Goal: Task Accomplishment & Management: Manage account settings

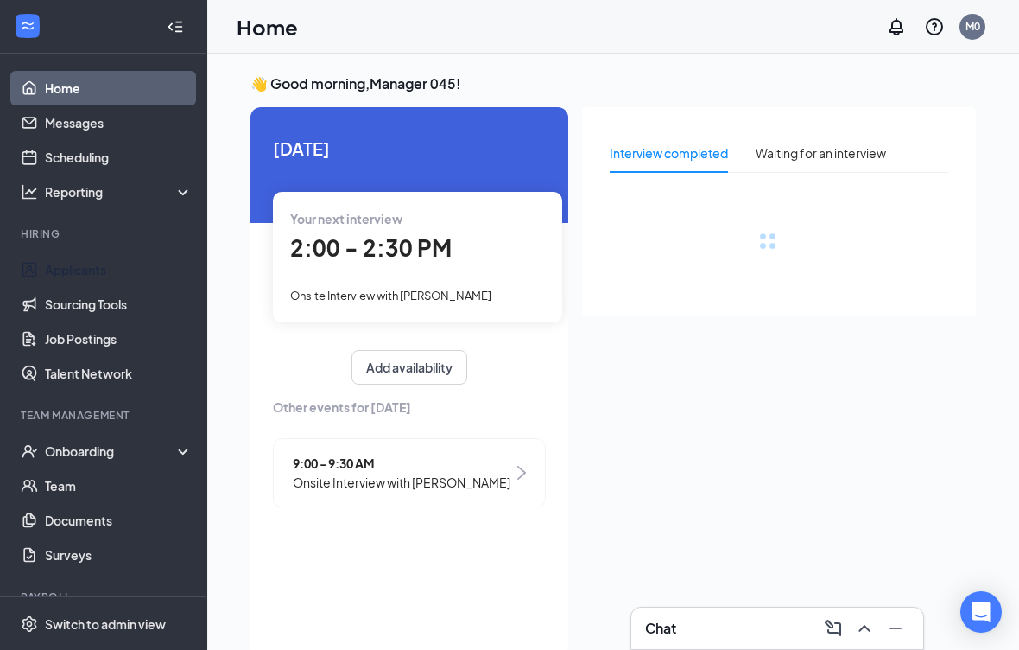
click at [58, 274] on link "Applicants" at bounding box center [119, 269] width 148 height 35
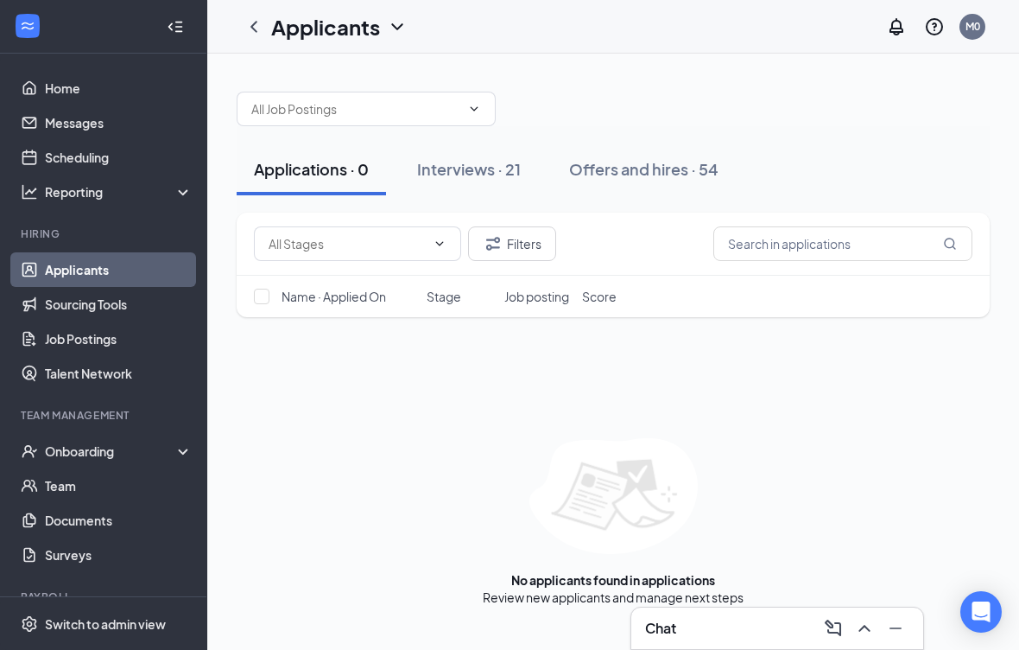
click at [526, 173] on button "Interviews · 21" at bounding box center [469, 169] width 138 height 52
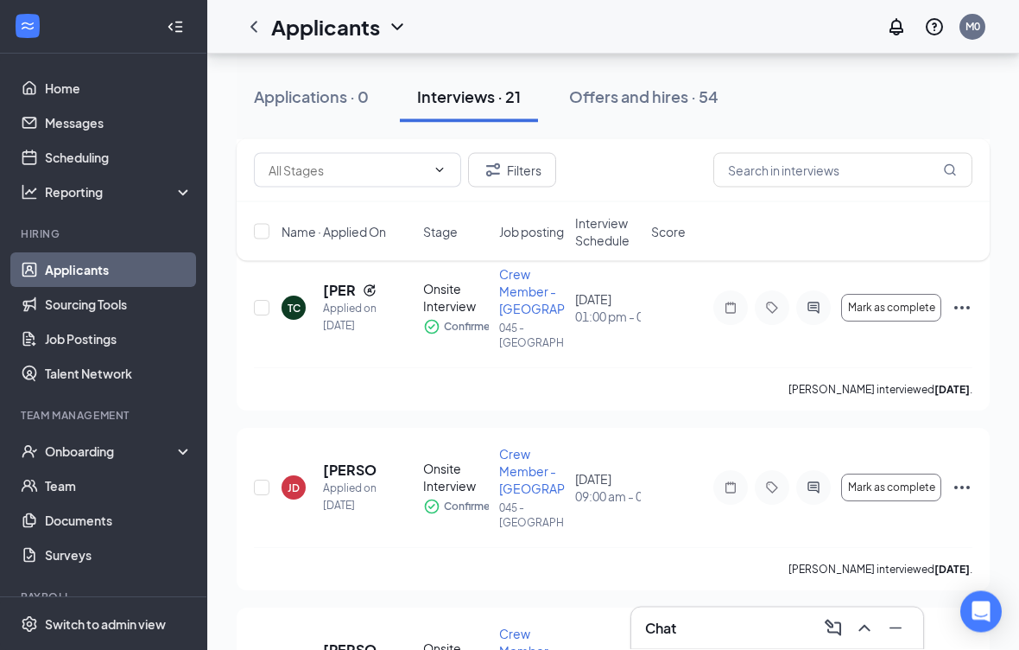
scroll to position [822, 0]
click at [185, 30] on div at bounding box center [175, 27] width 35 height 35
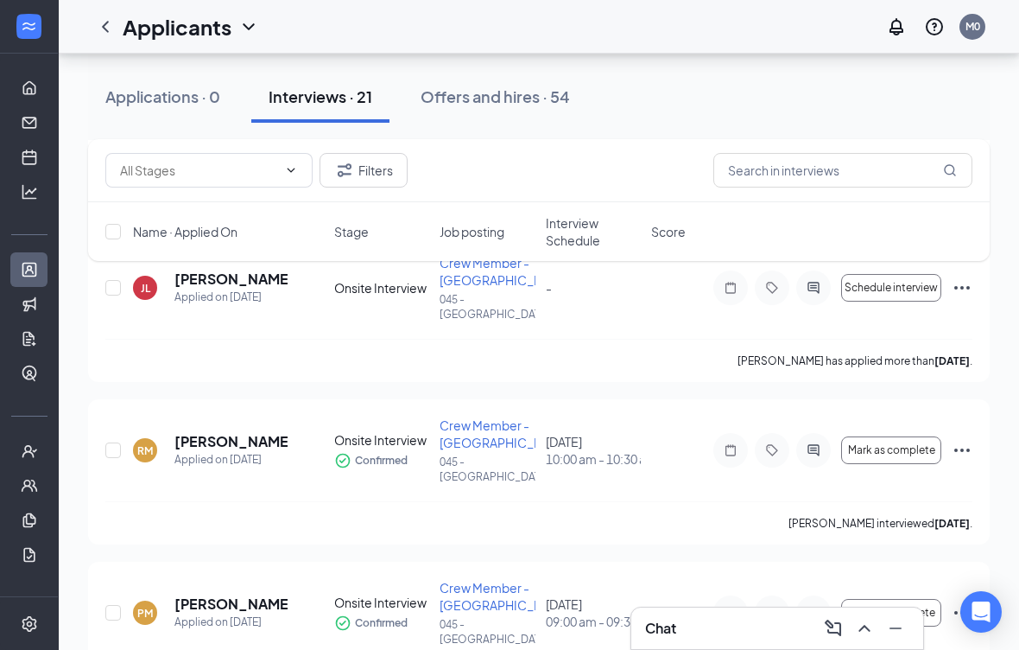
scroll to position [0, 0]
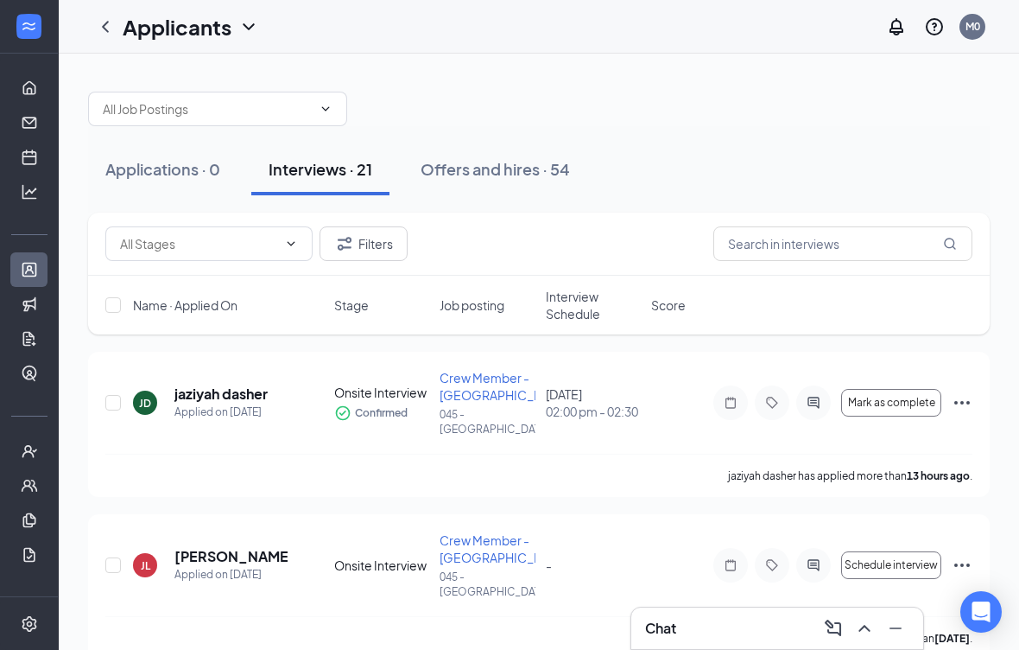
click at [149, 175] on div "Applications · 0" at bounding box center [162, 169] width 115 height 22
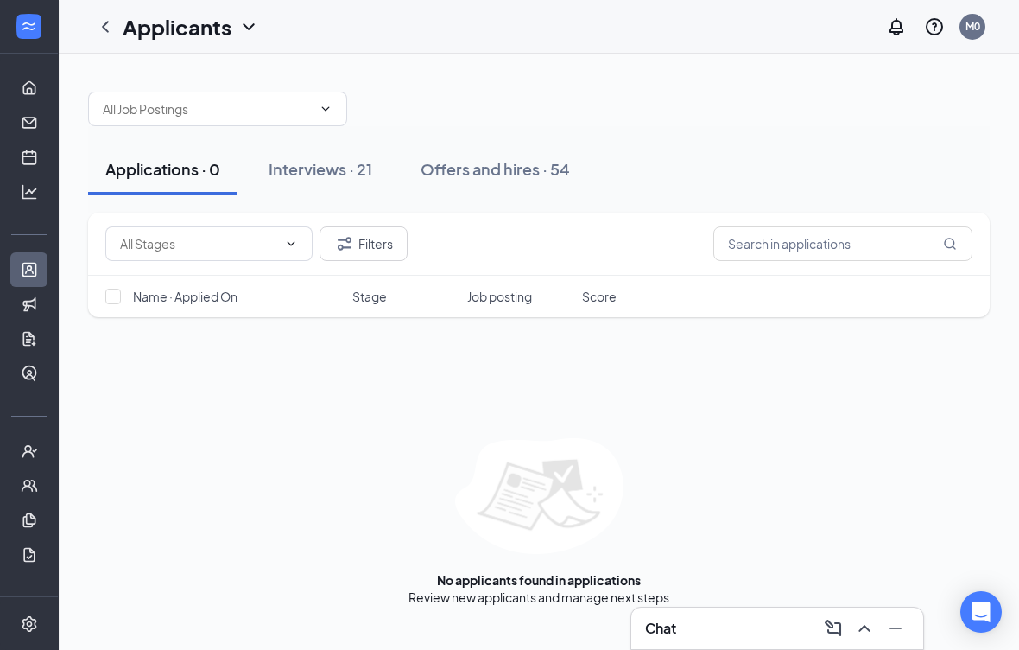
click at [314, 172] on div "Interviews · 21" at bounding box center [321, 169] width 104 height 22
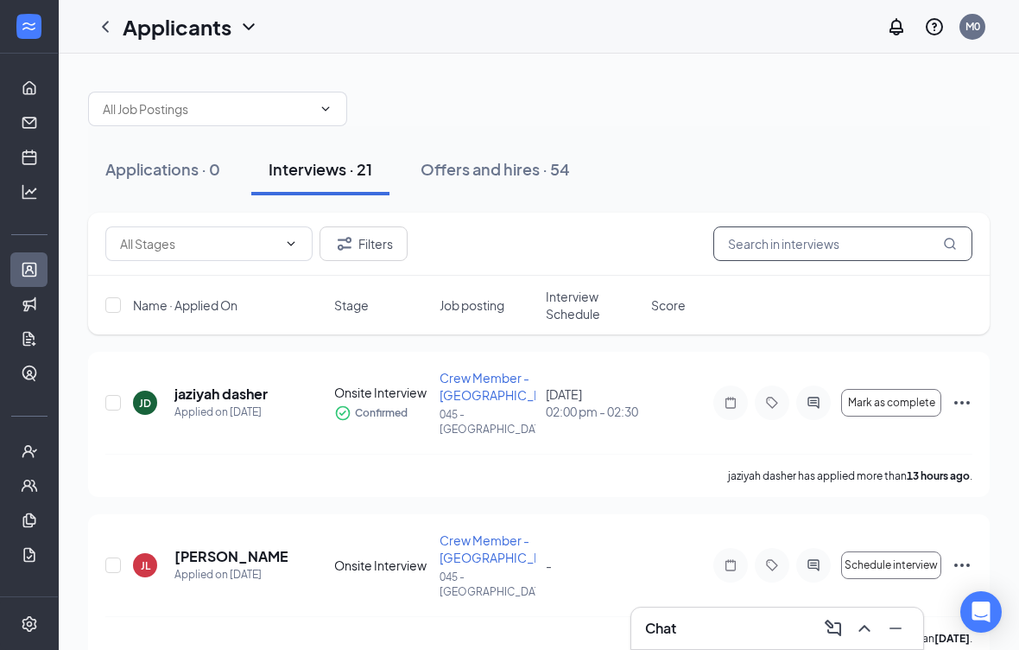
click at [835, 251] on input "text" at bounding box center [842, 243] width 259 height 35
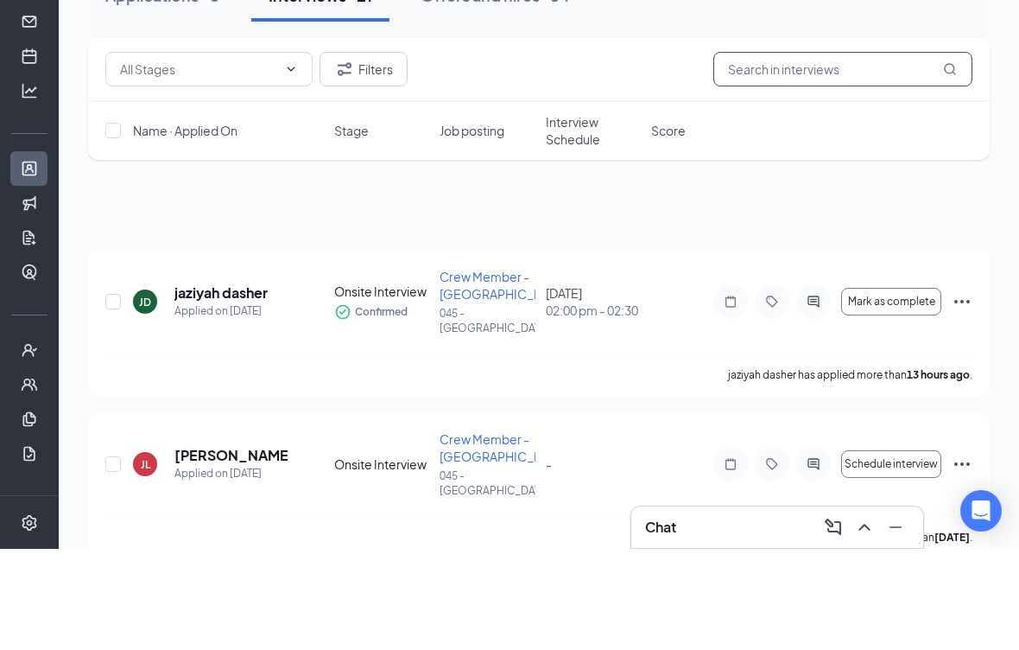
type input "J"
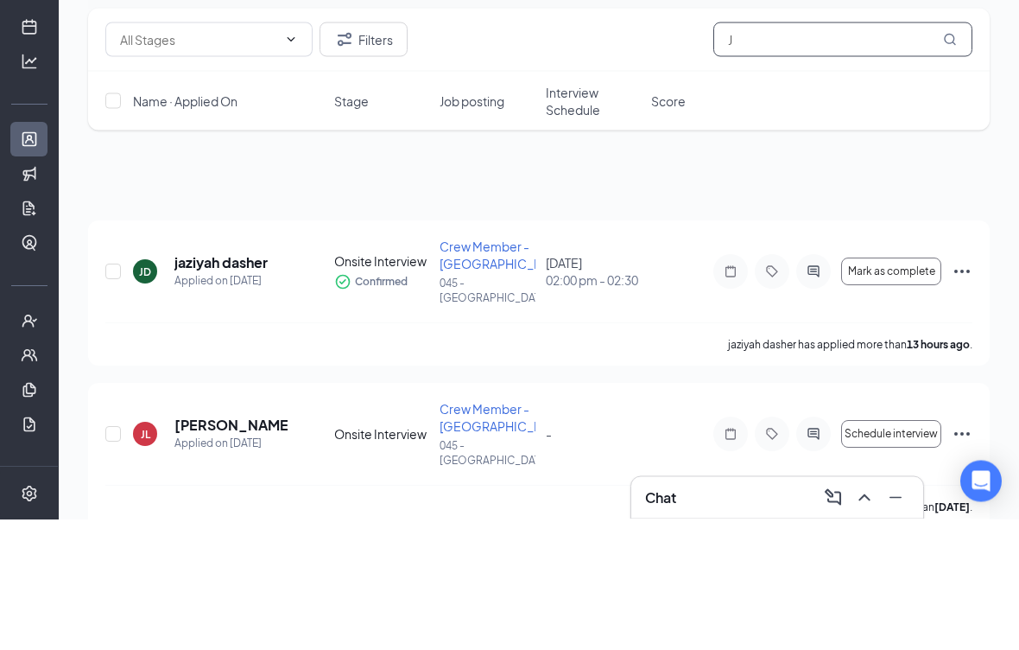
scroll to position [130, 0]
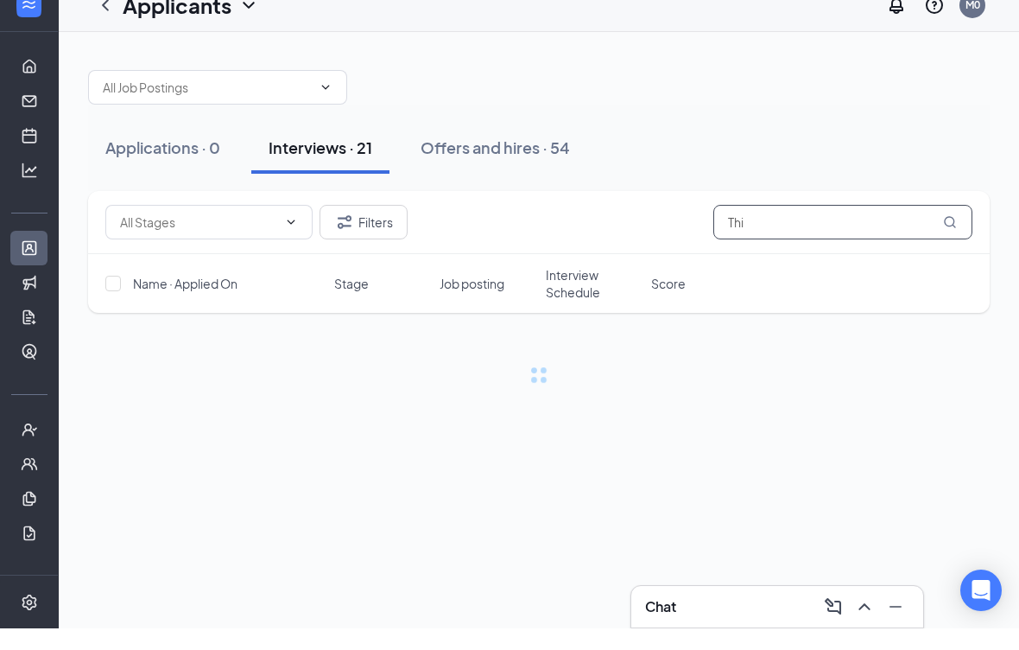
scroll to position [22, 0]
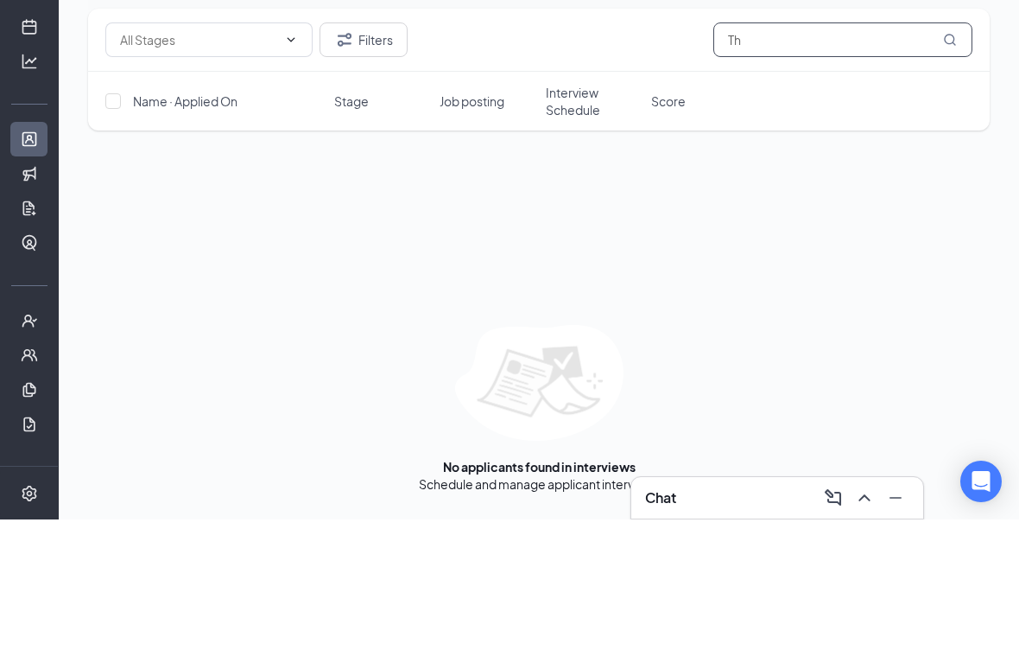
type input "T"
